Goal: Task Accomplishment & Management: Use online tool/utility

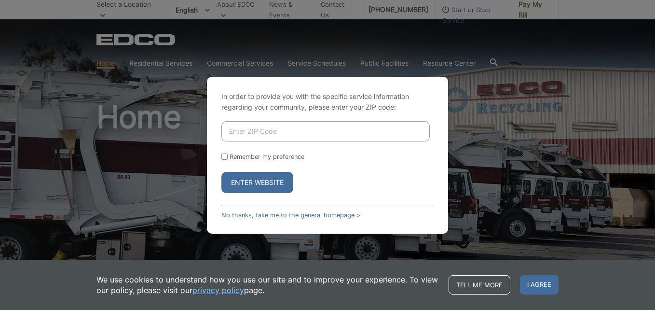
click at [325, 131] on input "Enter ZIP Code" at bounding box center [326, 131] width 208 height 20
type input "92082"
click at [256, 186] on button "Enter Website" at bounding box center [258, 182] width 72 height 21
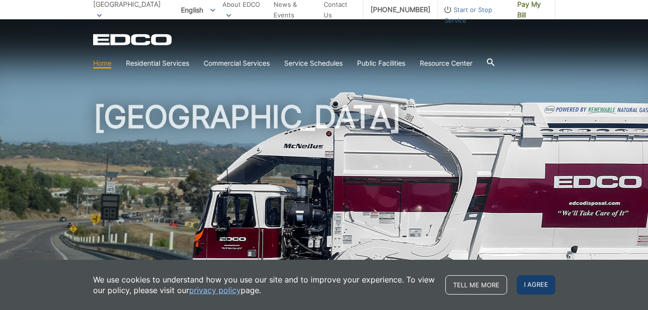
click at [541, 284] on span "I agree" at bounding box center [536, 284] width 39 height 19
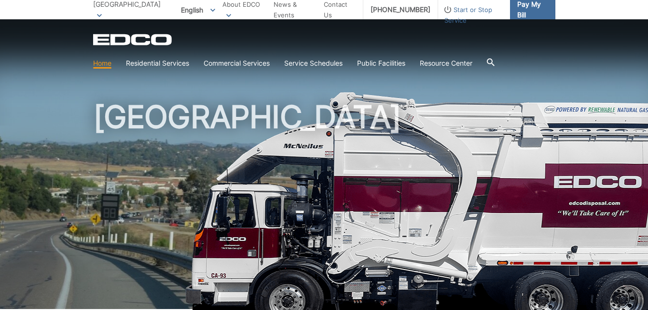
click at [535, 5] on span "Pay My Bill" at bounding box center [532, 9] width 30 height 21
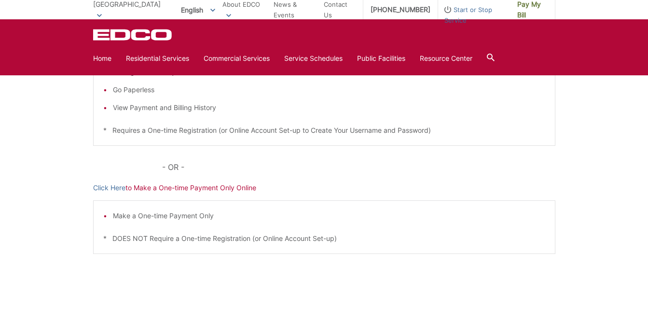
scroll to position [145, 0]
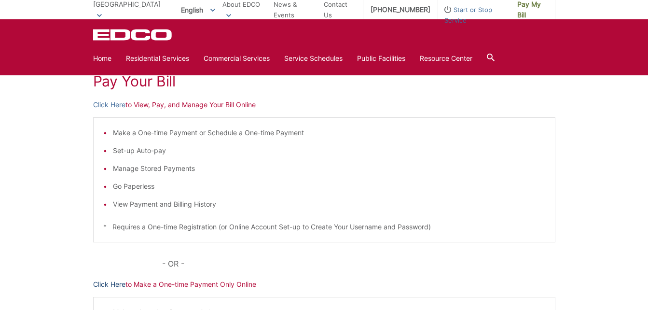
click at [109, 285] on link "Click Here" at bounding box center [109, 284] width 32 height 11
